Goal: Task Accomplishment & Management: Complete application form

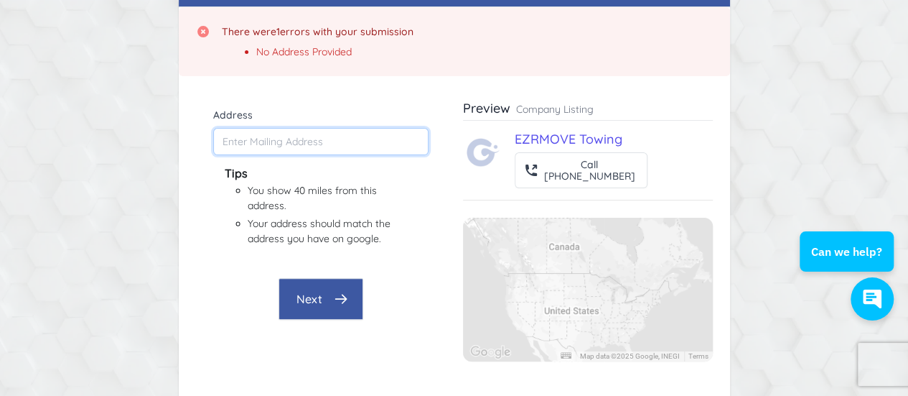
click at [300, 141] on input "Address" at bounding box center [320, 141] width 215 height 27
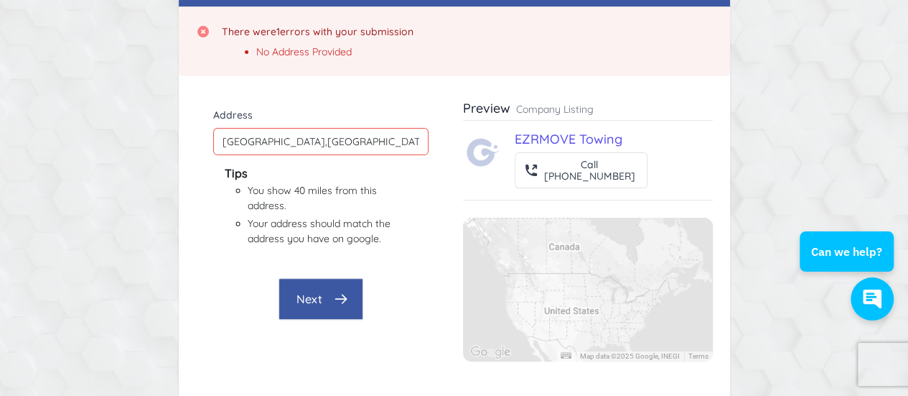
click at [345, 302] on icon "button" at bounding box center [341, 298] width 14 height 14
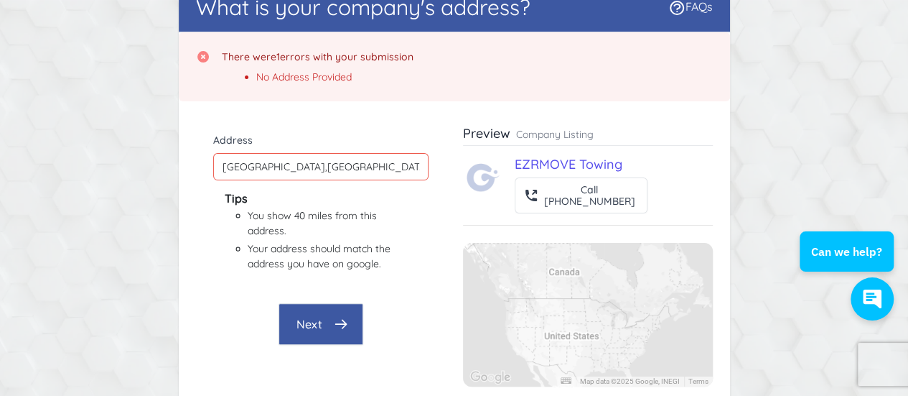
scroll to position [92, 0]
click at [294, 169] on input "[GEOGRAPHIC_DATA],[GEOGRAPHIC_DATA]" at bounding box center [320, 166] width 215 height 27
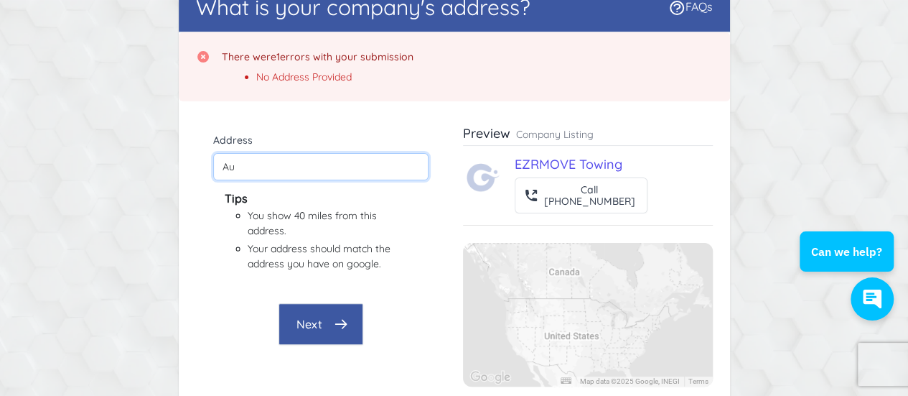
type input "A"
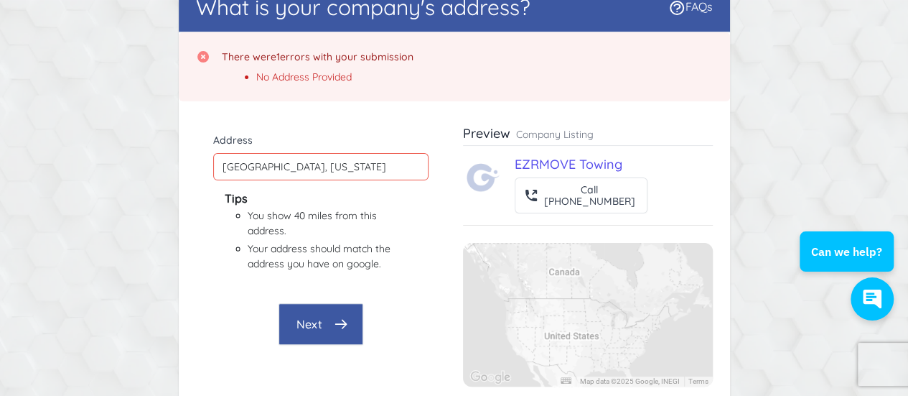
click at [320, 322] on button "Next" at bounding box center [321, 324] width 85 height 42
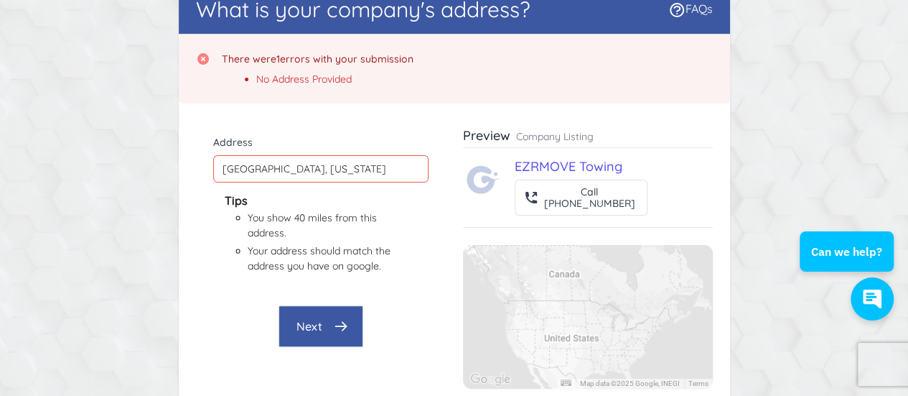
scroll to position [89, 0]
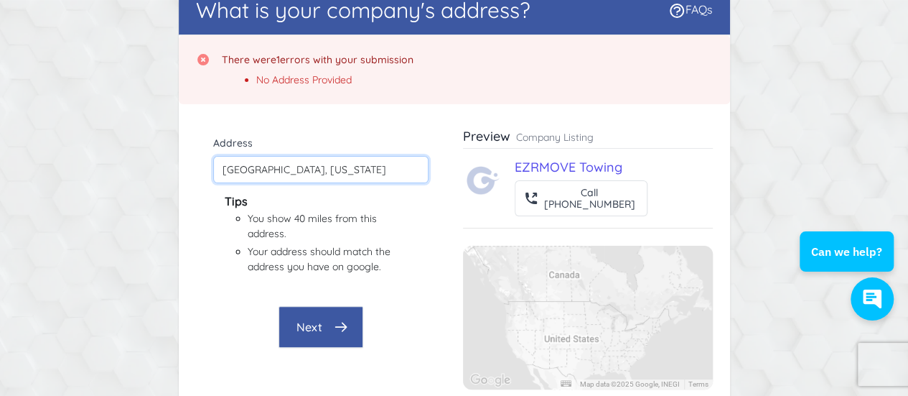
click at [281, 169] on input "[GEOGRAPHIC_DATA], [US_STATE]" at bounding box center [320, 169] width 215 height 27
click at [326, 332] on button "Next" at bounding box center [321, 327] width 85 height 42
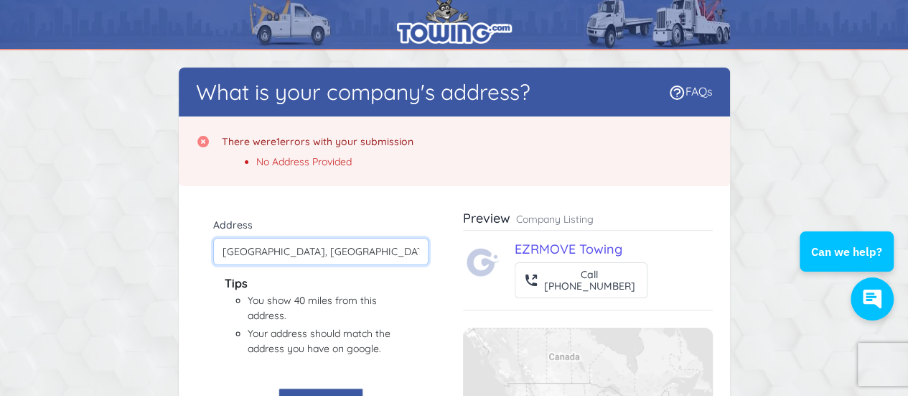
drag, startPoint x: 350, startPoint y: 248, endPoint x: 120, endPoint y: 195, distance: 236.5
click at [120, 195] on div "What is your company's address? FAQs There were 1 errors with your submission N…" at bounding box center [454, 341] width 908 height 548
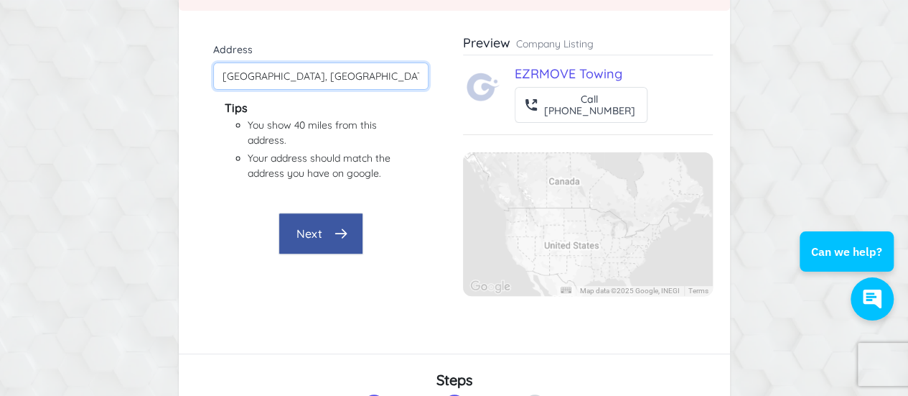
type input "[GEOGRAPHIC_DATA], [GEOGRAPHIC_DATA]"
click at [297, 232] on button "Next" at bounding box center [321, 233] width 85 height 42
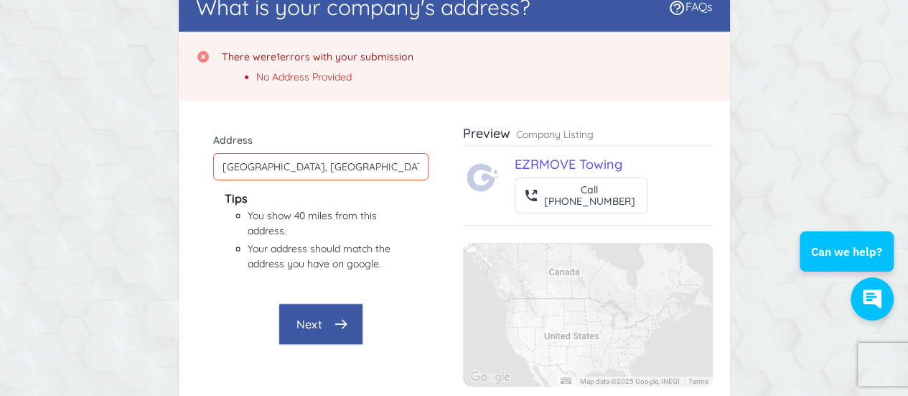
scroll to position [0, 0]
